Goal: Task Accomplishment & Management: Manage account settings

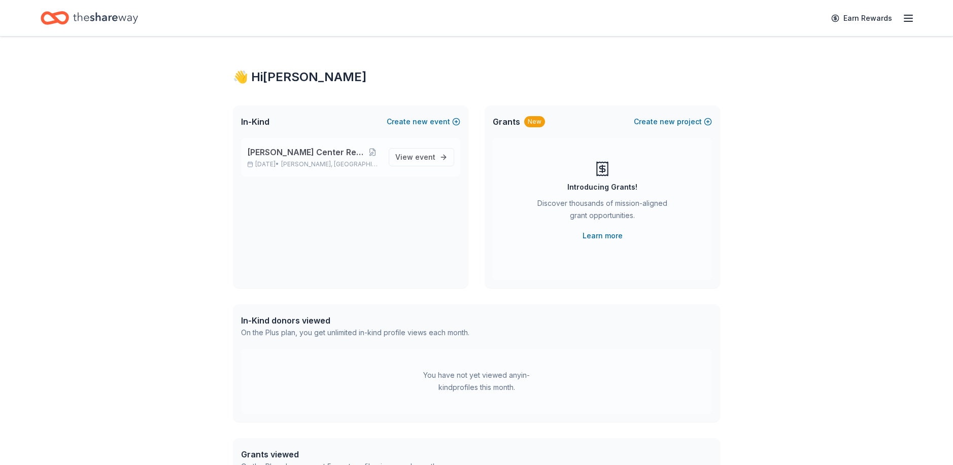
click at [314, 154] on span "[PERSON_NAME] Center Restoration" at bounding box center [305, 152] width 117 height 12
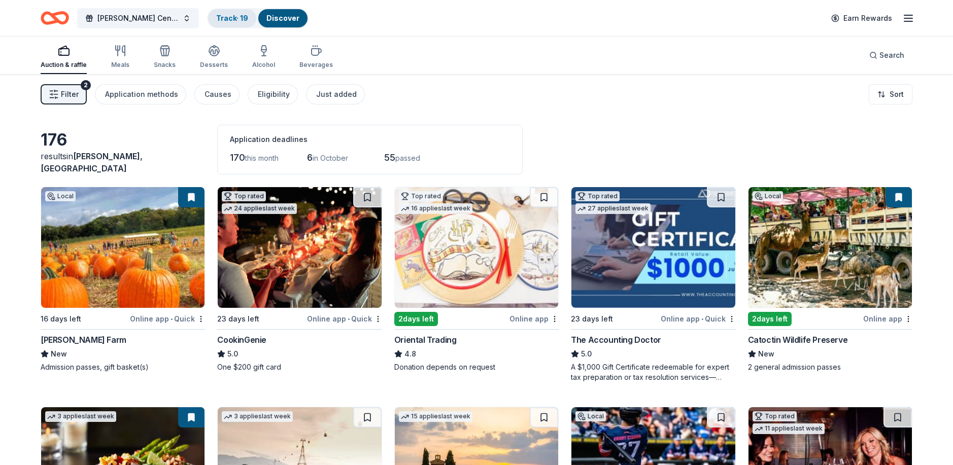
click at [232, 14] on link "Track · 19" at bounding box center [232, 18] width 32 height 9
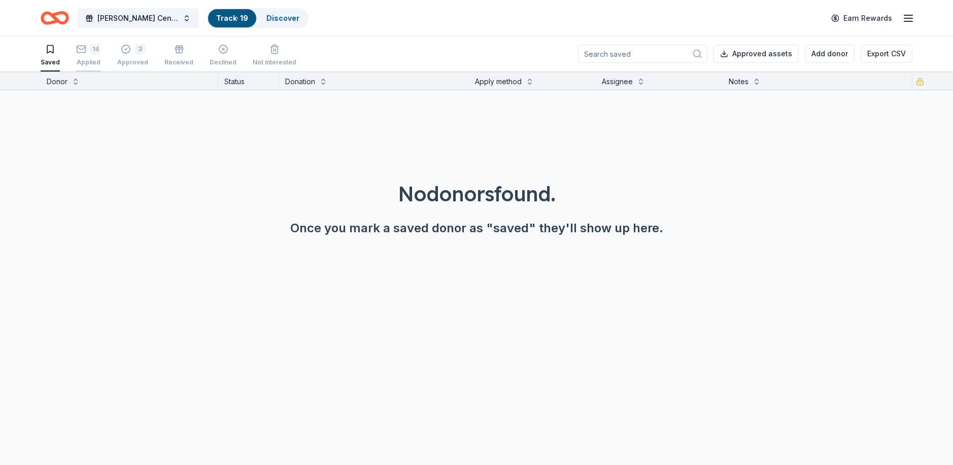
click at [85, 54] on div "14 Applied" at bounding box center [88, 55] width 25 height 22
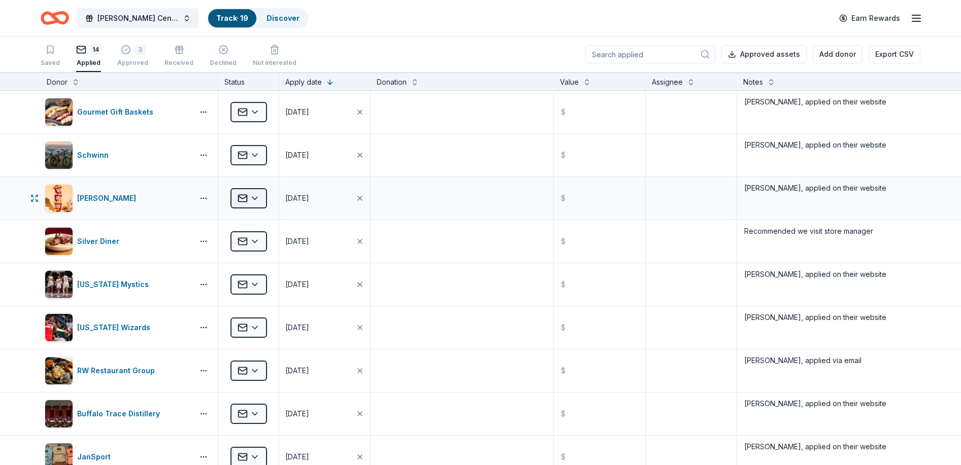
click at [246, 192] on html "[PERSON_NAME] Center Restoration Track · 19 Discover Earn Rewards Saved 14 Appl…" at bounding box center [480, 232] width 961 height 465
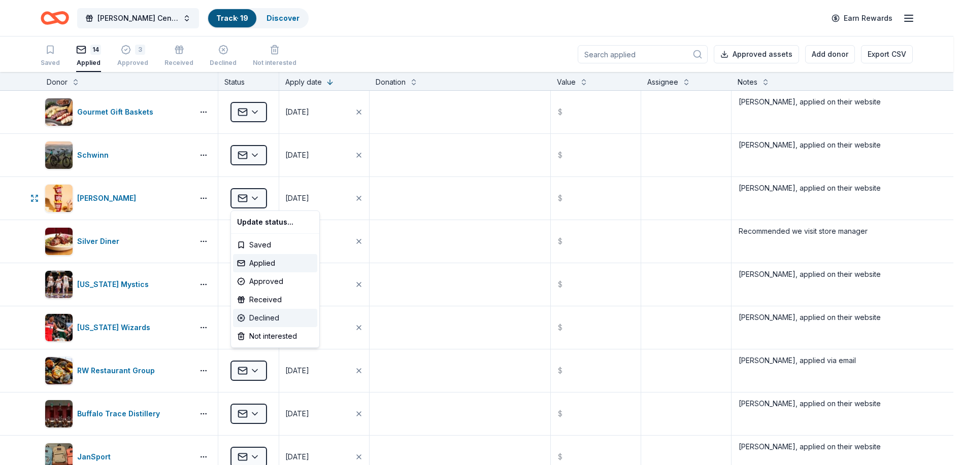
click at [267, 316] on div "Declined" at bounding box center [275, 318] width 84 height 18
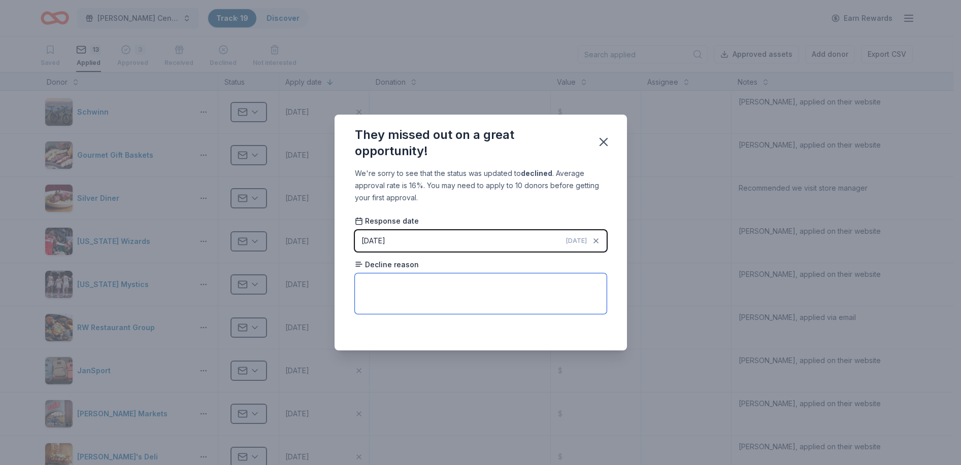
click at [364, 282] on textarea at bounding box center [481, 294] width 252 height 41
type textarea "No reason given."
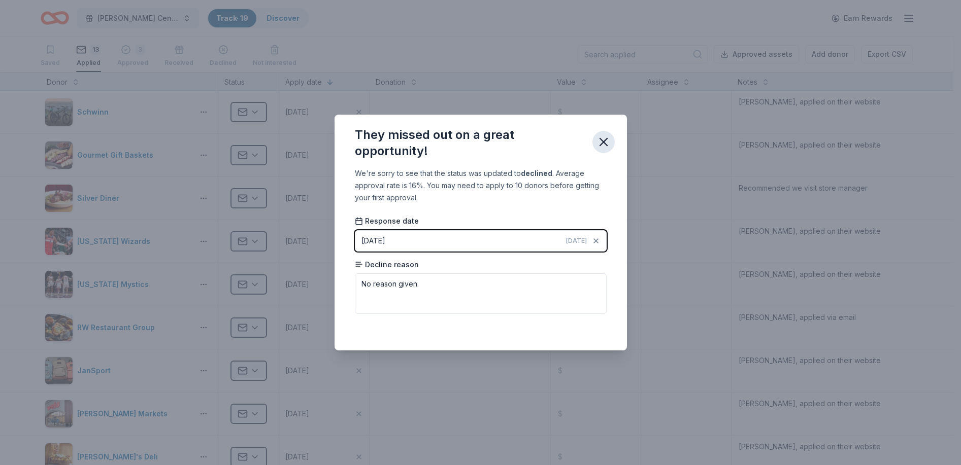
click at [601, 140] on icon "button" at bounding box center [603, 142] width 7 height 7
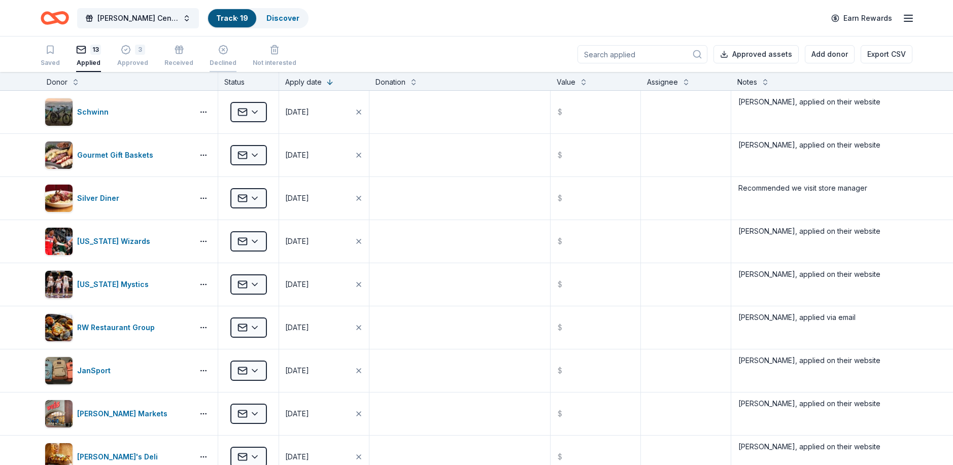
click at [218, 47] on icon "button" at bounding box center [223, 44] width 10 height 10
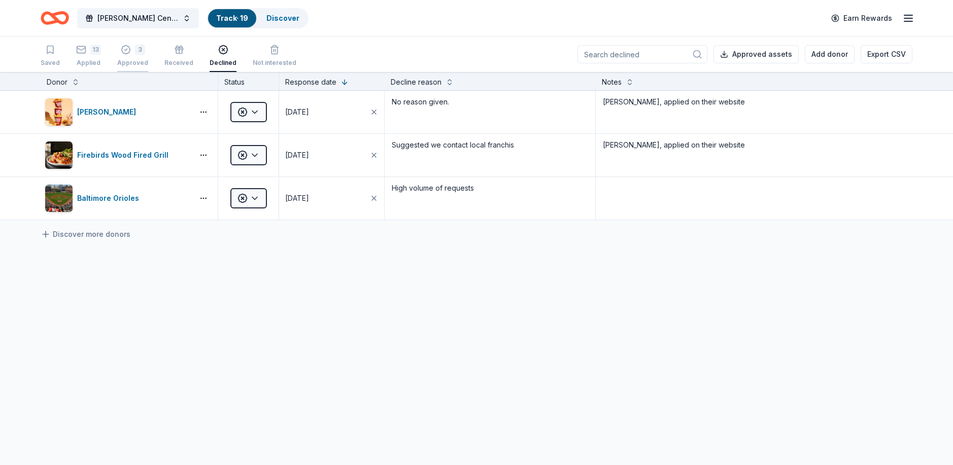
click at [135, 50] on div "3" at bounding box center [140, 50] width 10 height 10
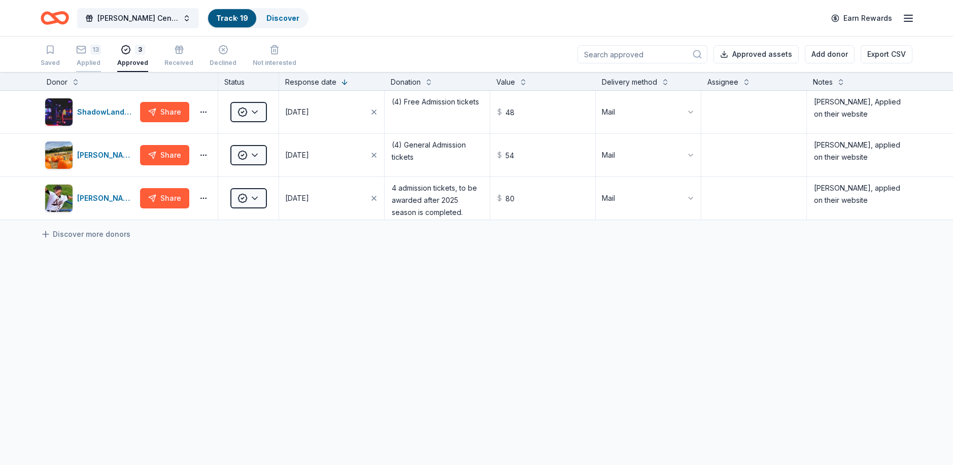
click at [86, 54] on div "13" at bounding box center [88, 50] width 25 height 10
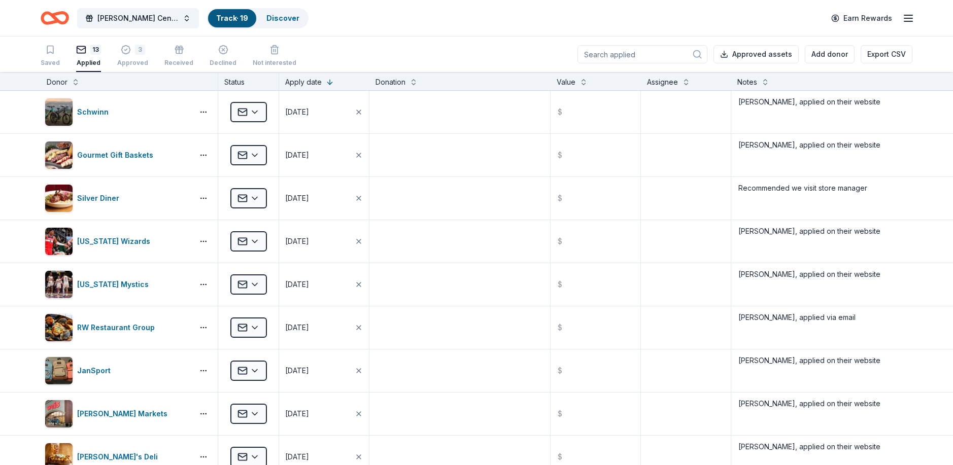
click at [913, 17] on icon "button" at bounding box center [908, 18] width 12 height 12
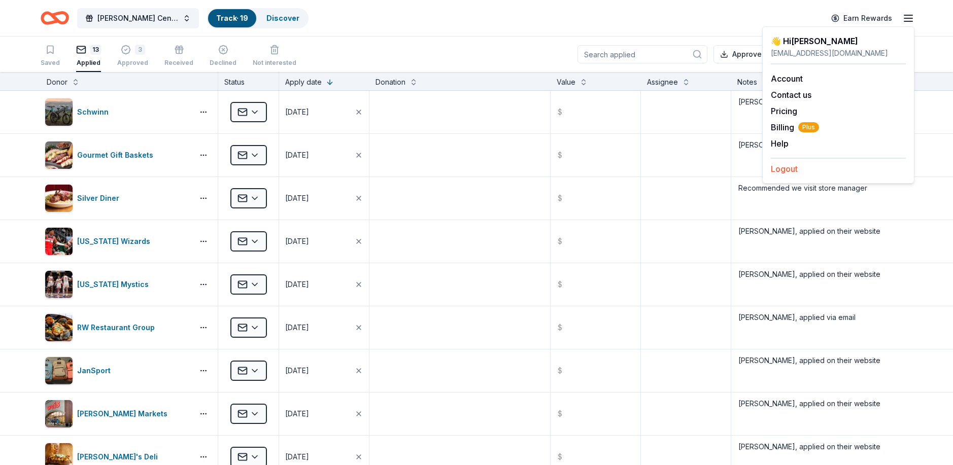
click at [794, 171] on button "Logout" at bounding box center [784, 169] width 27 height 12
